Goal: Information Seeking & Learning: Understand process/instructions

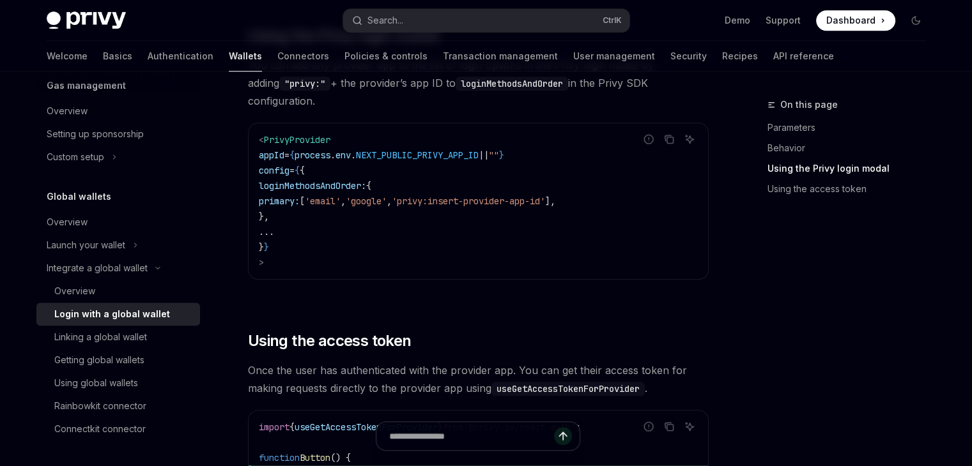
scroll to position [981, 0]
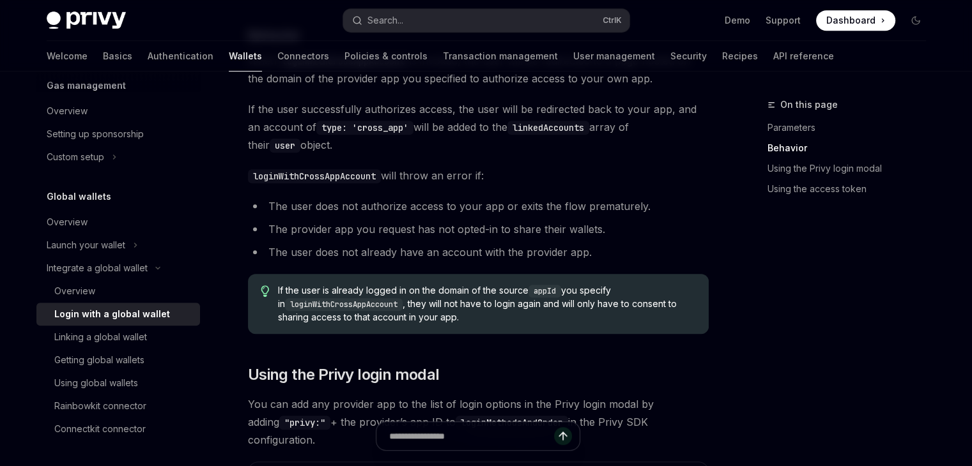
scroll to position [624, 0]
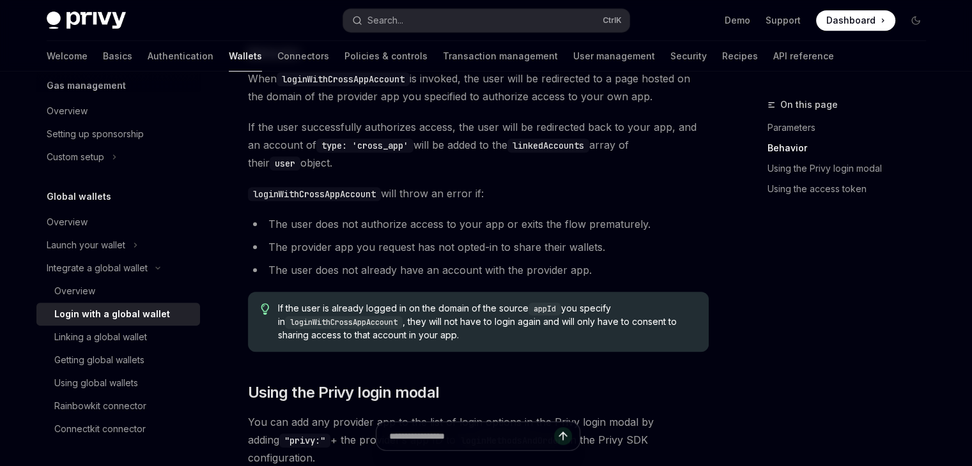
click at [852, 20] on span "Dashboard" at bounding box center [850, 20] width 49 height 13
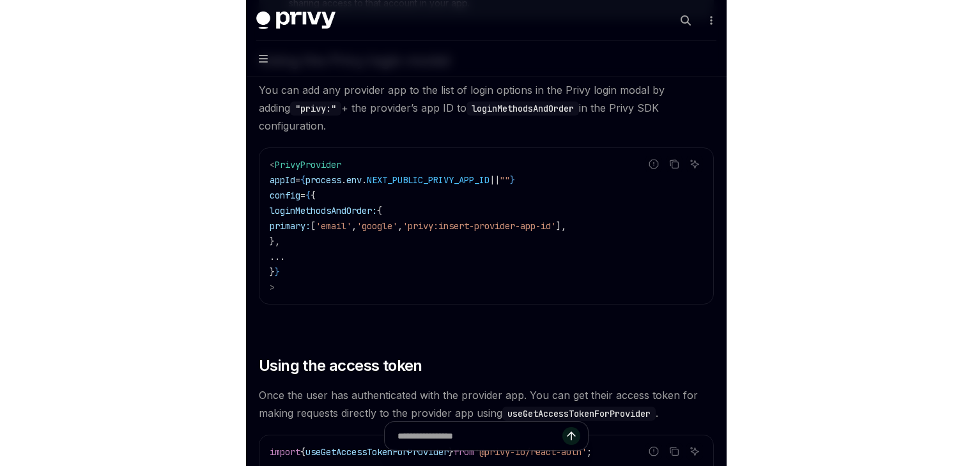
scroll to position [964, 0]
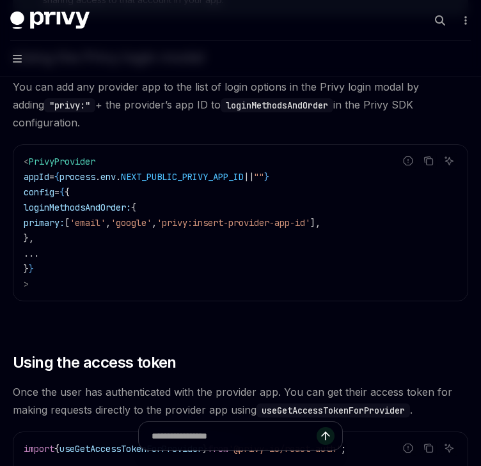
click at [254, 217] on span "'privy:insert-provider-app-id'" at bounding box center [233, 223] width 153 height 12
type textarea "*"
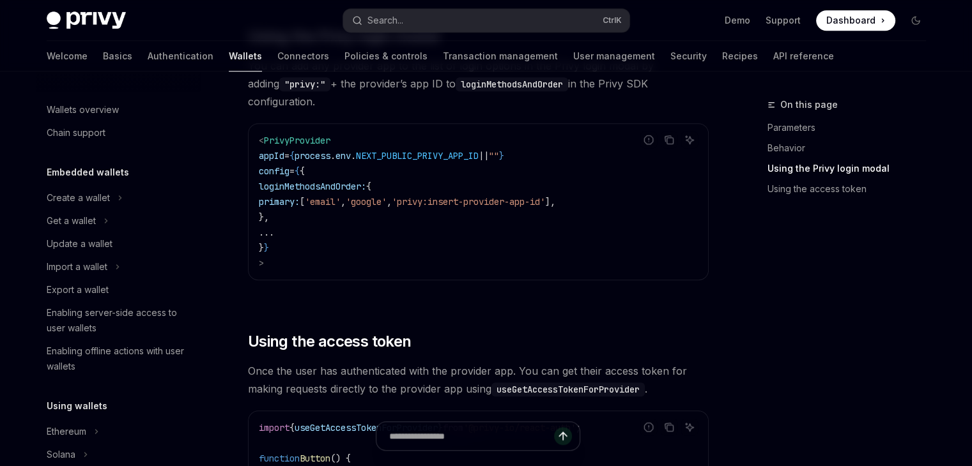
scroll to position [980, 0]
